Goal: Find contact information: Find contact information

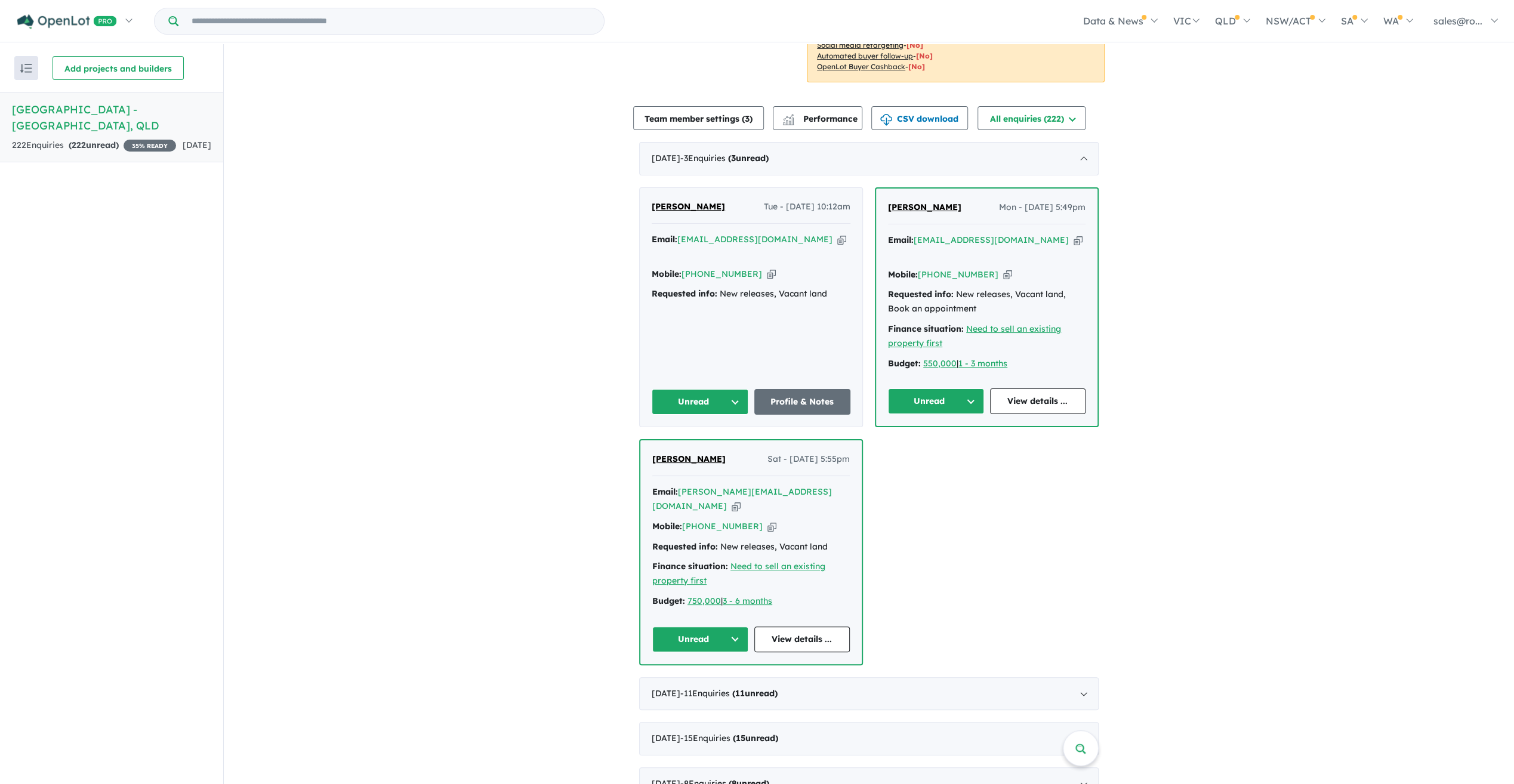
scroll to position [314, 0]
click at [825, 679] on div "[DATE] - 11 Enquir ies ( 11 unread)" at bounding box center [869, 696] width 459 height 34
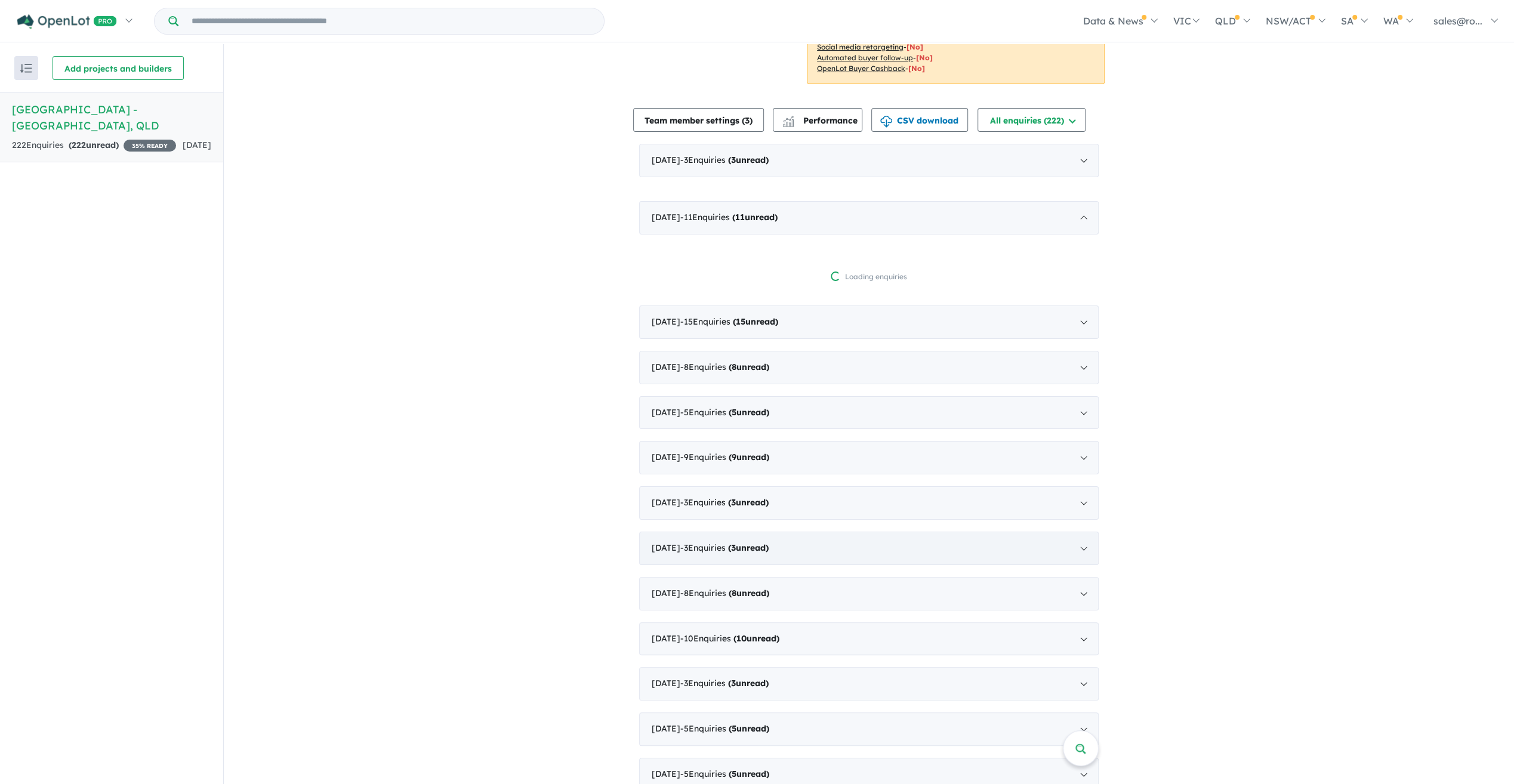
scroll to position [2, 0]
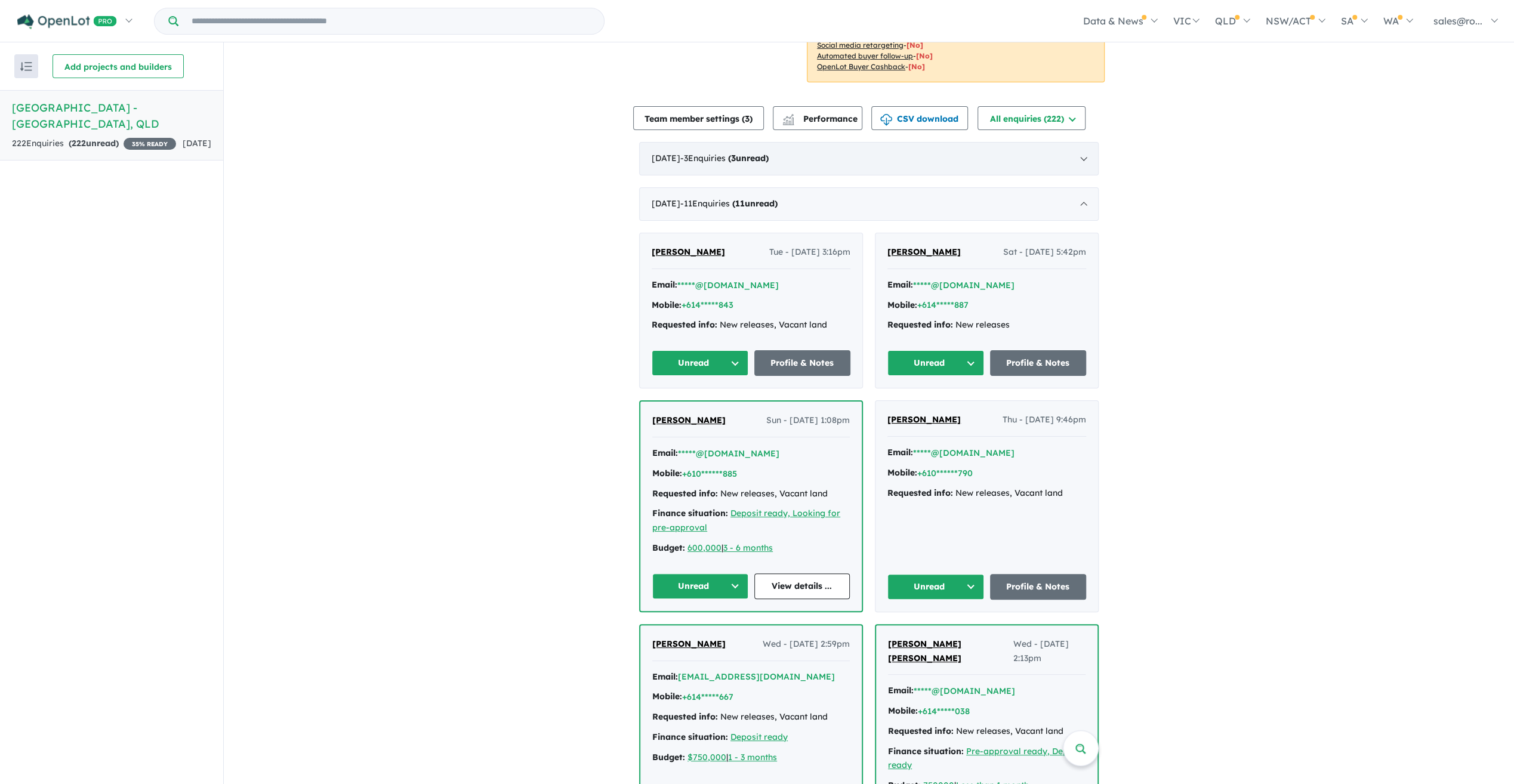
click at [736, 153] on span "3" at bounding box center [734, 158] width 5 height 11
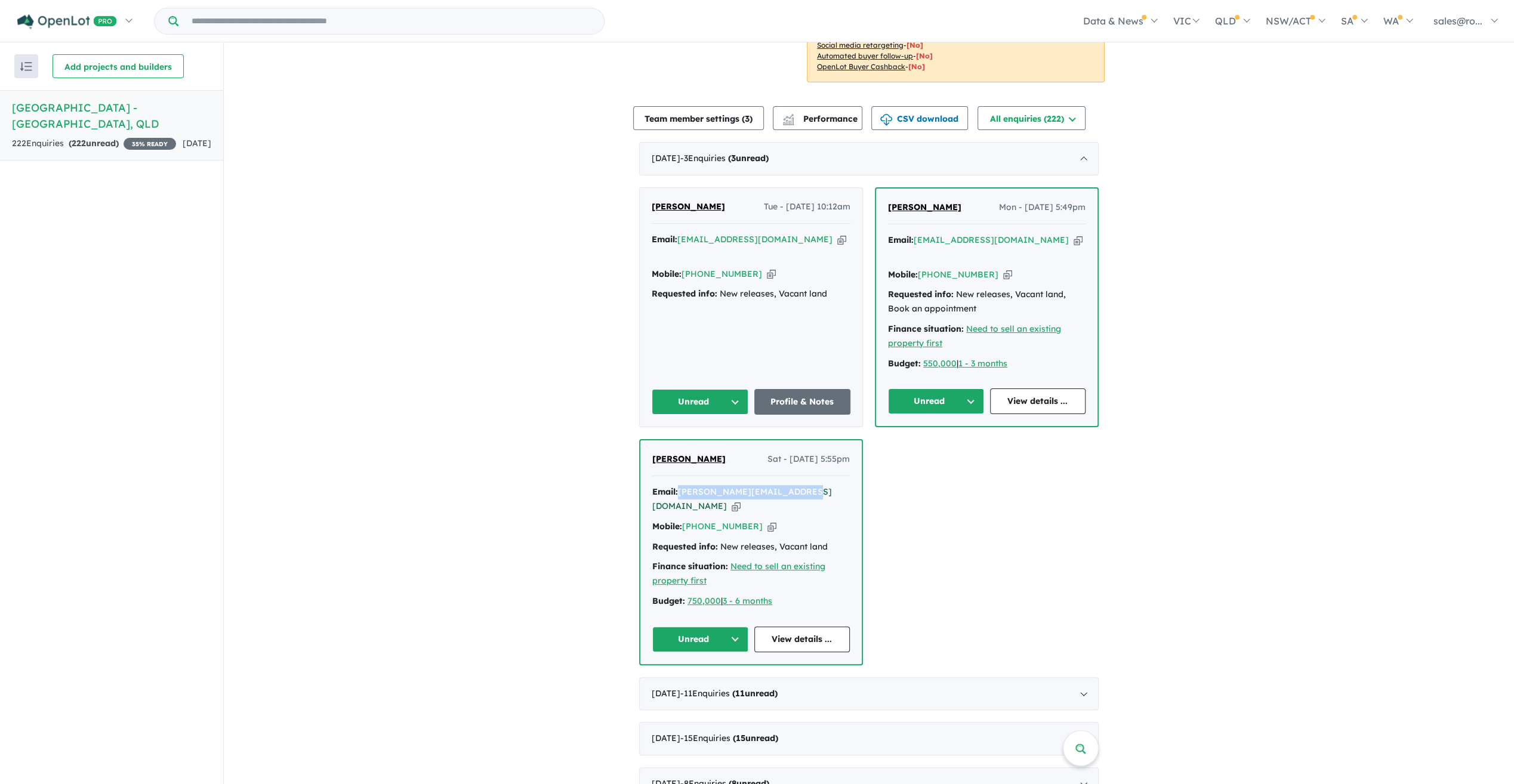
drag, startPoint x: 801, startPoint y: 458, endPoint x: 678, endPoint y: 458, distance: 123.0
click at [678, 485] on div "Email: [PERSON_NAME][EMAIL_ADDRESS][DOMAIN_NAME] Copied!" at bounding box center [751, 499] width 198 height 29
copy a%20Rosewood%20Green%20Estate%20-%20Rosewood"] "[PERSON_NAME][EMAIL_ADDRESS][DOMAIN_NAME]"
drag, startPoint x: 748, startPoint y: 477, endPoint x: 683, endPoint y: 477, distance: 65.0
click at [683, 520] on div "Mobile: [PHONE_NUMBER] Copied!" at bounding box center [751, 527] width 198 height 14
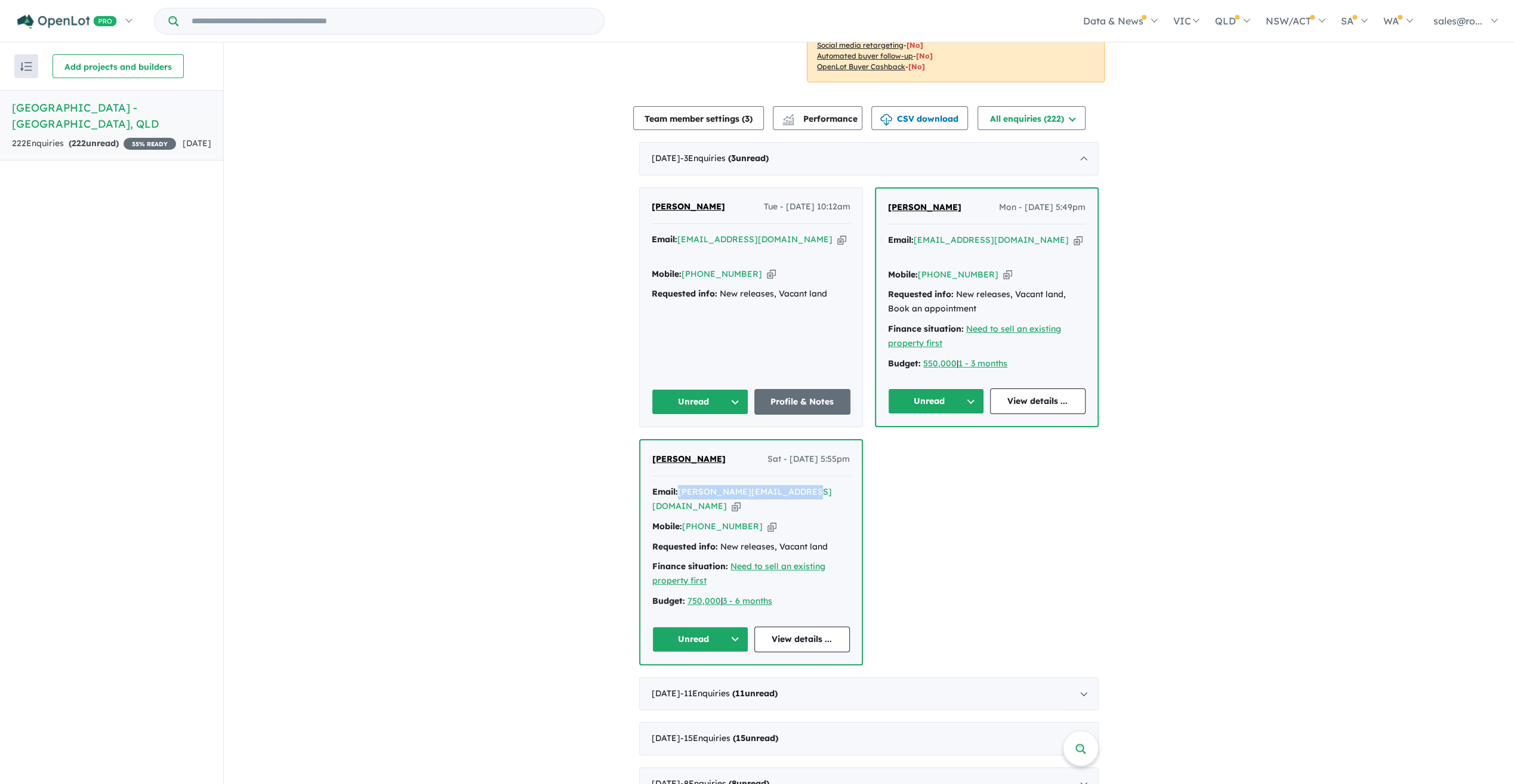
copy link "[PHONE_NUMBER]"
drag, startPoint x: 1027, startPoint y: 222, endPoint x: 916, endPoint y: 223, distance: 111.0
click at [916, 234] on div "Email: [EMAIL_ADDRESS][DOMAIN_NAME] Copied!" at bounding box center [987, 247] width 198 height 29
copy a%20Rosewood%20Green%20Estate%20-%20Rosewood"] "[EMAIL_ADDRESS][DOMAIN_NAME]"
drag, startPoint x: 983, startPoint y: 243, endPoint x: 920, endPoint y: 241, distance: 63.0
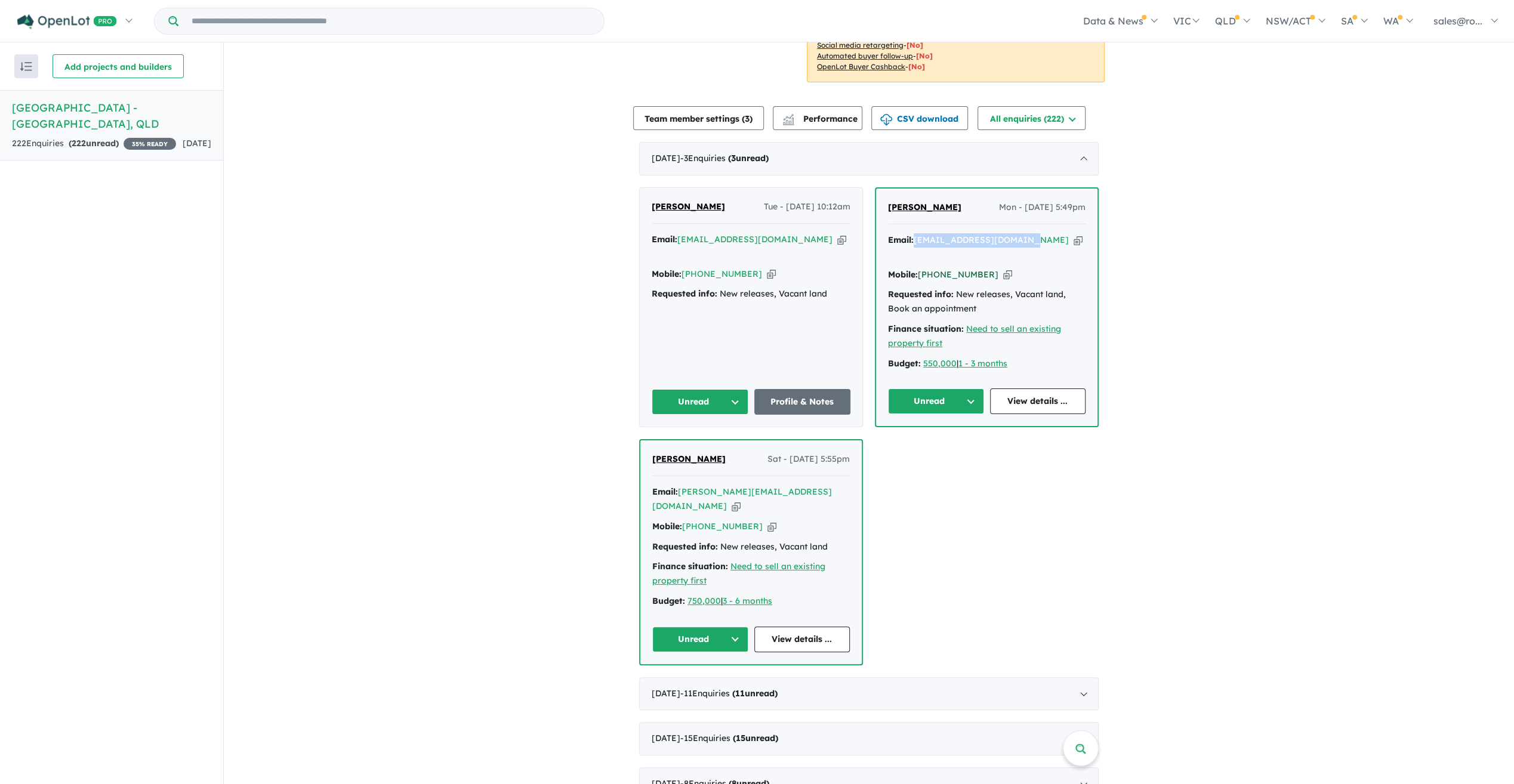
click at [920, 268] on div "Mobile: [PHONE_NUMBER] Copied!" at bounding box center [987, 275] width 198 height 14
copy link "[PHONE_NUMBER]"
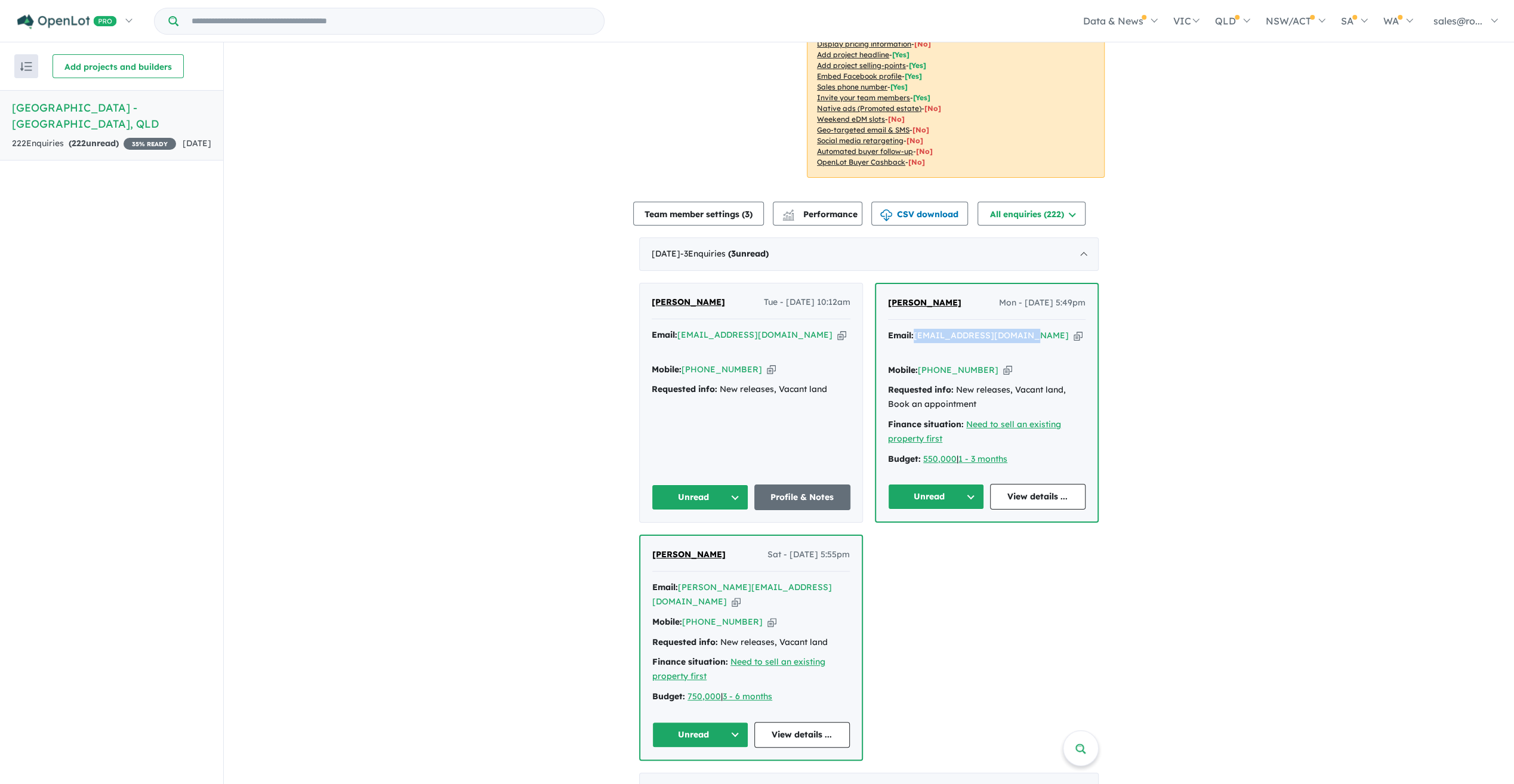
scroll to position [117, 0]
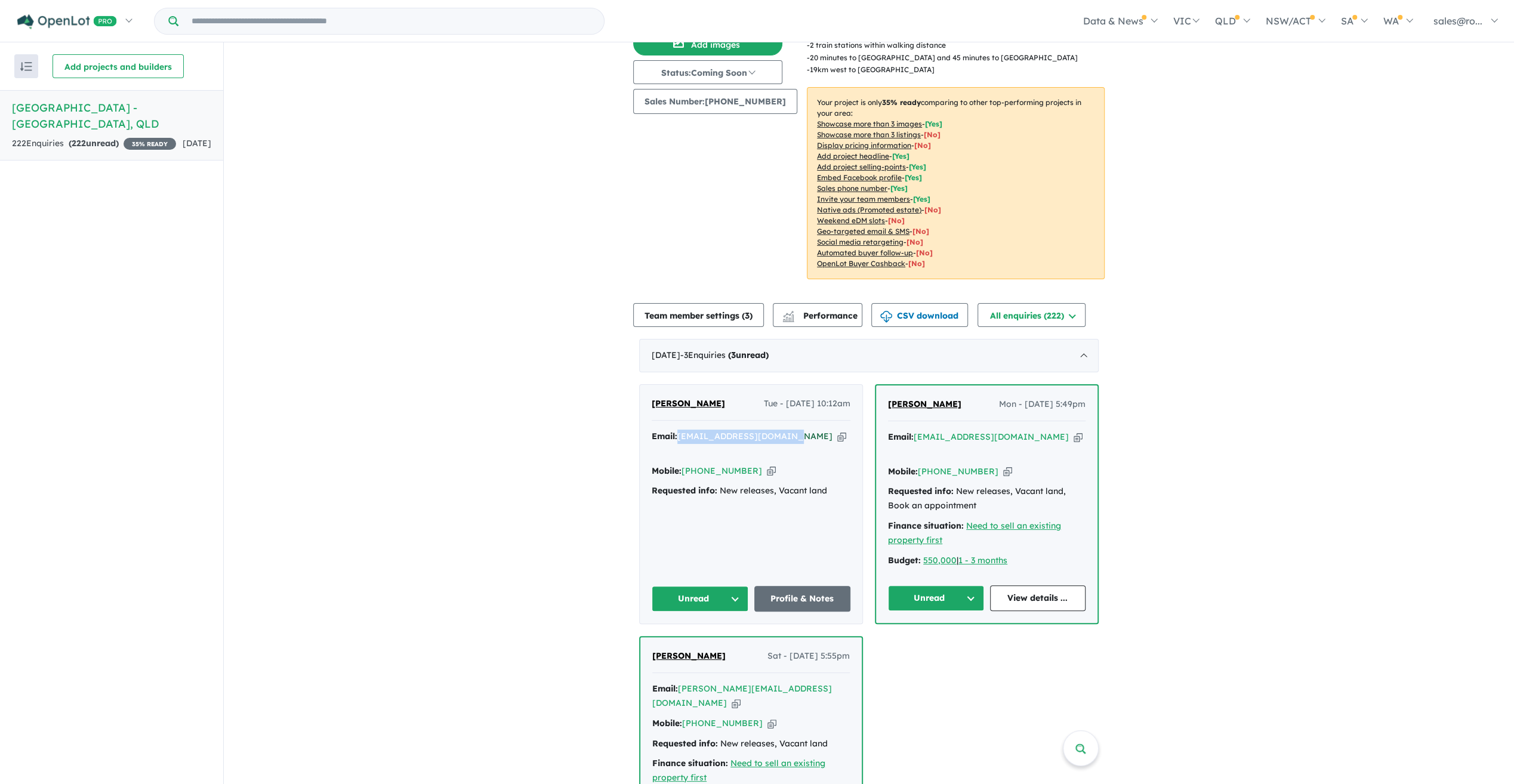
drag, startPoint x: 778, startPoint y: 419, endPoint x: 678, endPoint y: 418, distance: 100.0
click at [678, 429] on div "Email: [EMAIL_ADDRESS][DOMAIN_NAME] Copied!" at bounding box center [752, 443] width 199 height 29
copy a%20Rosewood%20Green%20Estate%20-%20Rosewood"] "[EMAIL_ADDRESS][DOMAIN_NAME]"
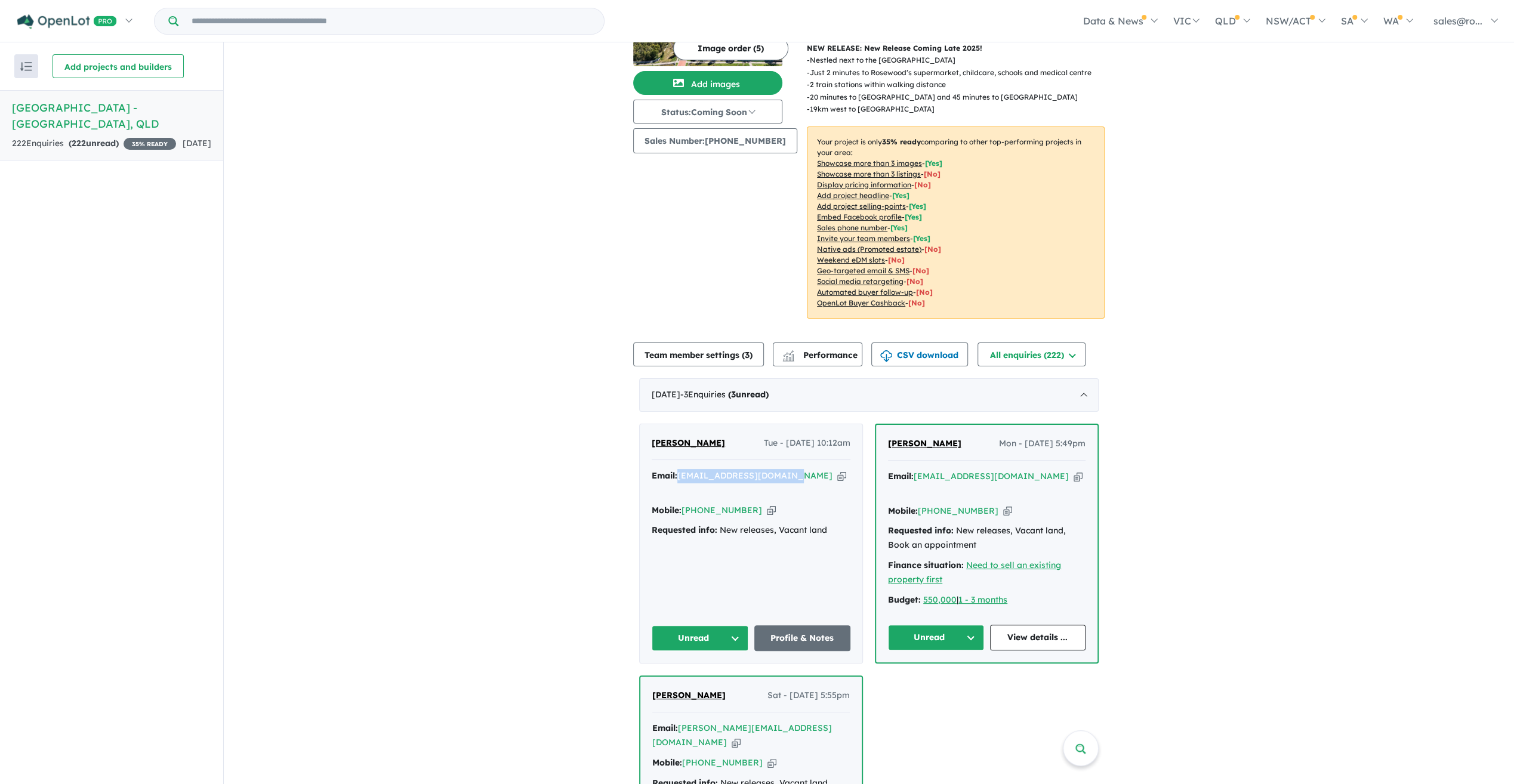
scroll to position [0, 0]
